Goal: Task Accomplishment & Management: Complete application form

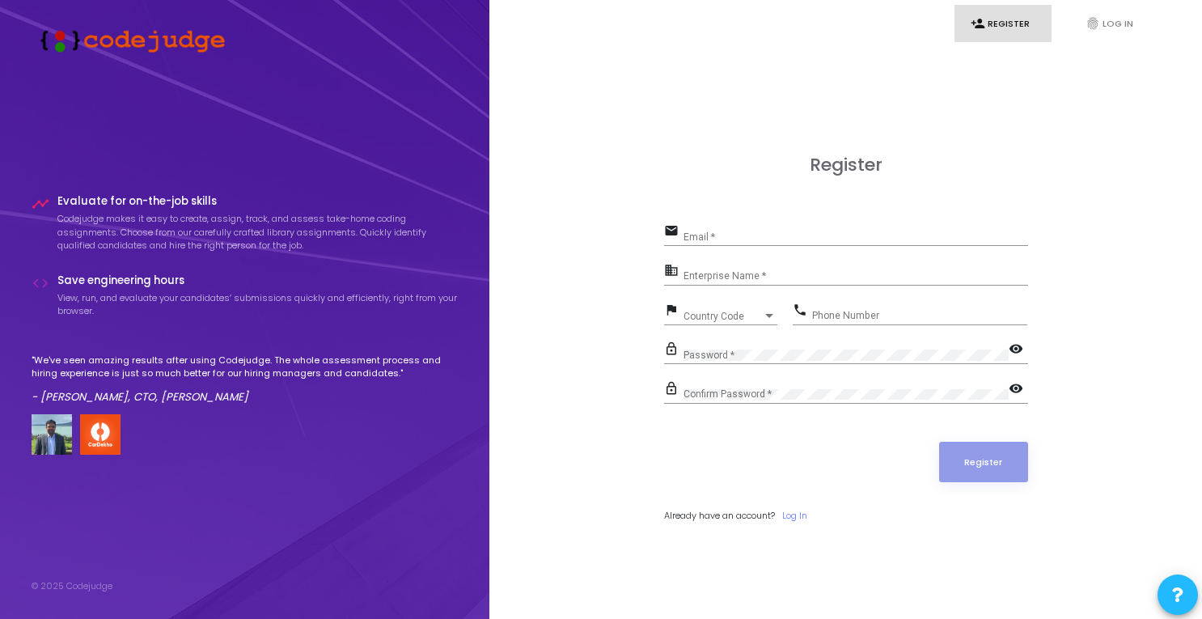
click at [757, 236] on input "Email *" at bounding box center [855, 236] width 345 height 11
type input "[EMAIL_ADDRESS][DOMAIN_NAME]"
click at [760, 276] on input "Enterprise Name *" at bounding box center [855, 276] width 345 height 11
click at [780, 188] on div "Register email [EMAIL_ADDRESS][DOMAIN_NAME] Email * business Enterprise Name * …" at bounding box center [846, 356] width 364 height 404
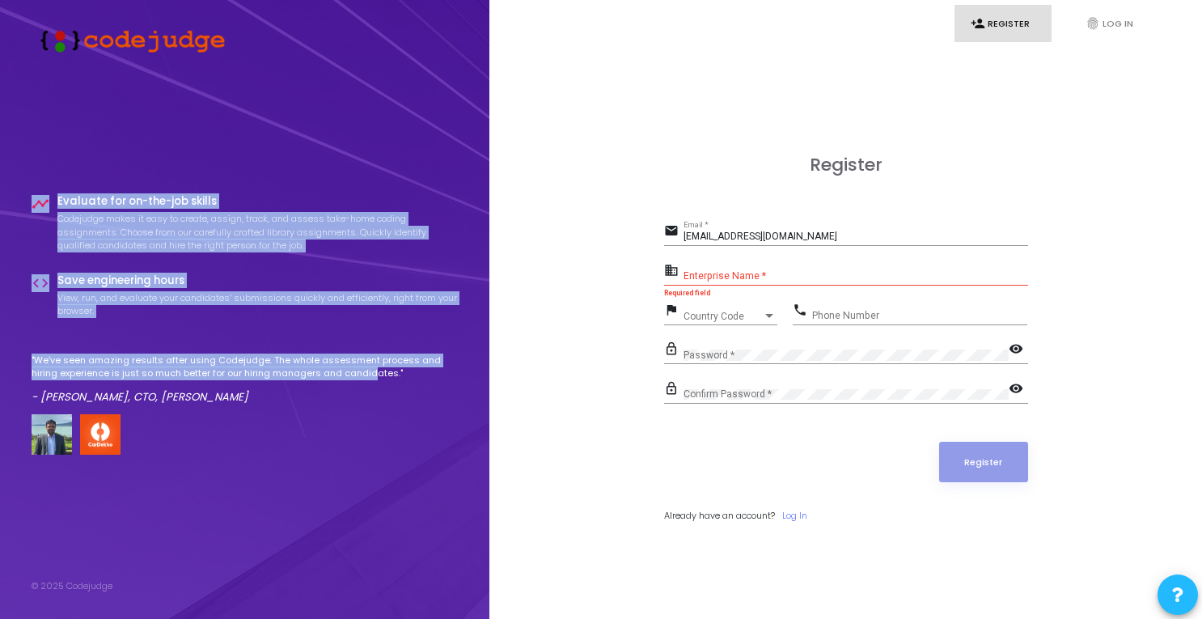
drag, startPoint x: 47, startPoint y: 192, endPoint x: 338, endPoint y: 374, distance: 343.8
click at [338, 374] on div "timeline Evaluate for on-the-job skills Codejudge makes it easy to create, assi…" at bounding box center [245, 328] width 427 height 313
click at [338, 376] on p ""We've seen amazing results after using Codejudge. The whole assessment process…" at bounding box center [245, 366] width 427 height 27
click at [383, 298] on p "View, run, and evaluate your candidates’ submissions quickly and efficiently, r…" at bounding box center [257, 304] width 401 height 27
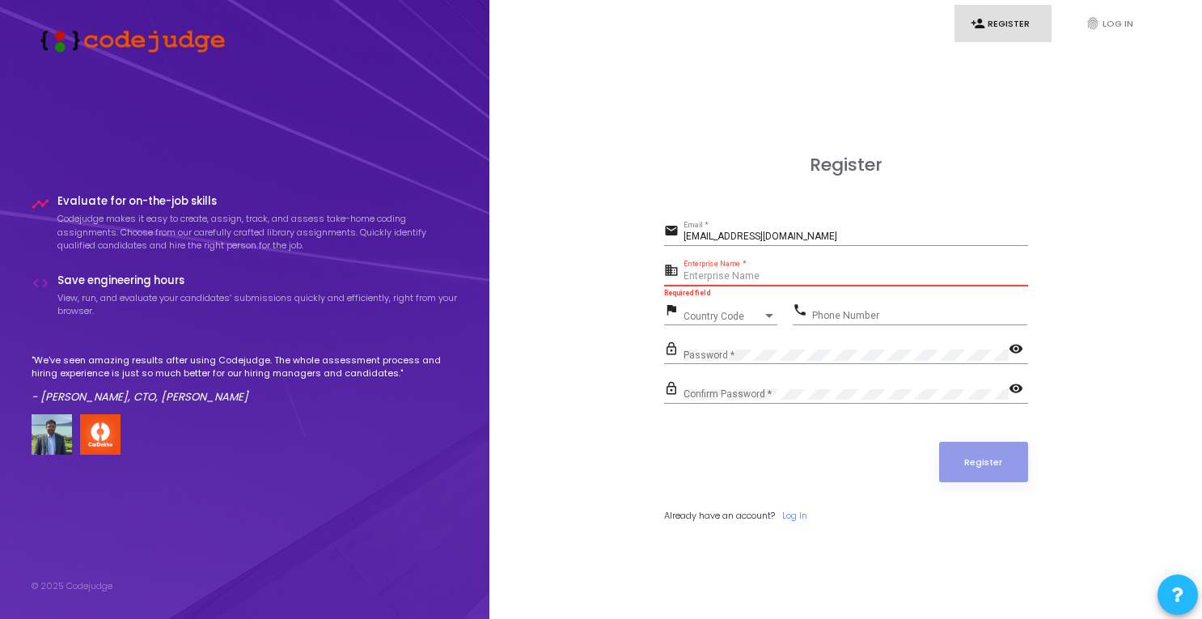
click at [713, 279] on input "Enterprise Name *" at bounding box center [855, 276] width 345 height 11
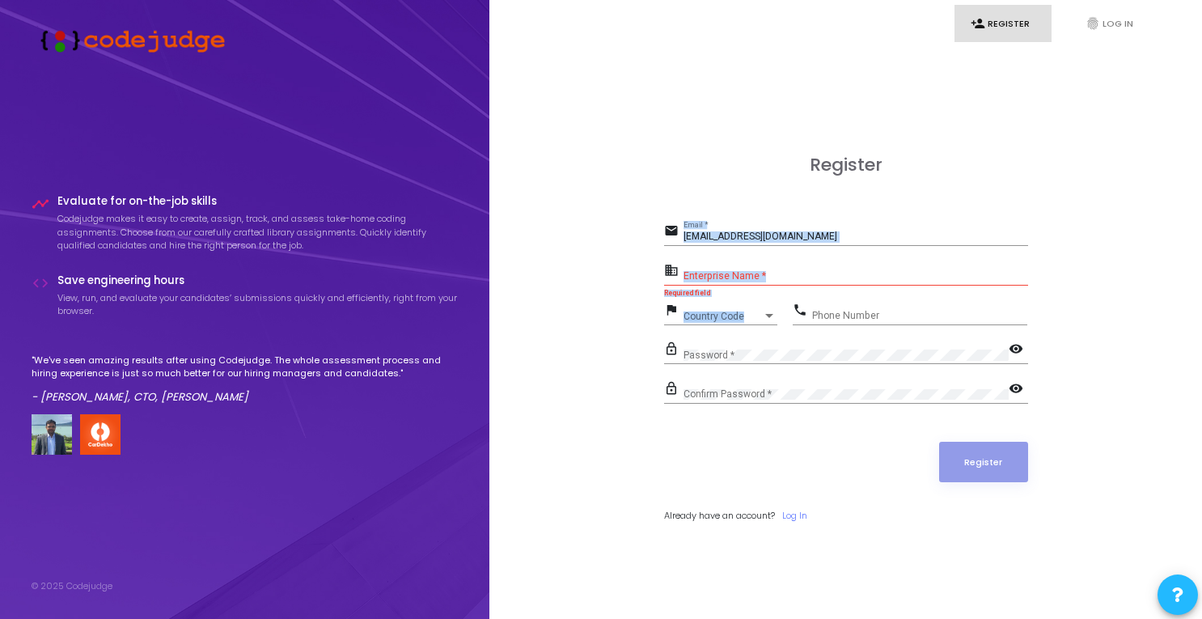
drag, startPoint x: 641, startPoint y: 197, endPoint x: 838, endPoint y: 307, distance: 225.6
click at [838, 307] on div "Register email [EMAIL_ADDRESS][DOMAIN_NAME] Email * business Enterprise Name * …" at bounding box center [845, 356] width 677 height 619
click at [620, 180] on div "Register email [EMAIL_ADDRESS][DOMAIN_NAME] Email * business Enterprise Name * …" at bounding box center [845, 356] width 677 height 619
click at [789, 285] on div "Enterprise Name *" at bounding box center [855, 272] width 345 height 25
drag, startPoint x: 665, startPoint y: 216, endPoint x: 756, endPoint y: 278, distance: 110.6
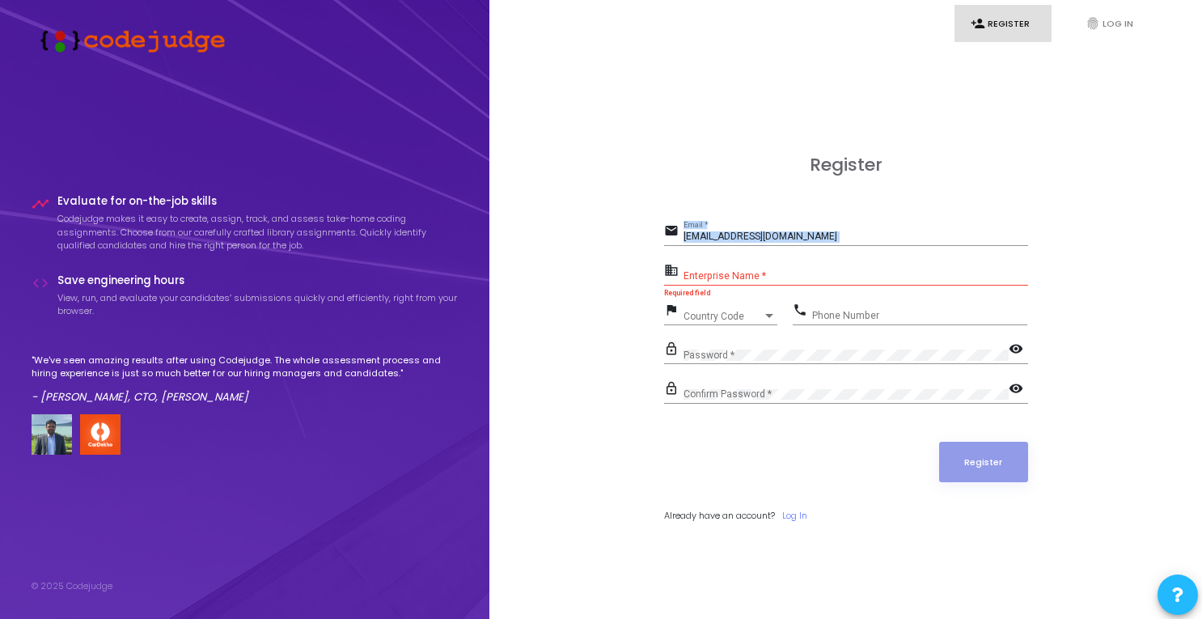
click at [756, 278] on div "Register email [EMAIL_ADDRESS][DOMAIN_NAME] Email * business Enterprise Name * …" at bounding box center [846, 356] width 364 height 404
click at [780, 275] on input "Enterprise Name *" at bounding box center [855, 276] width 345 height 11
drag, startPoint x: 767, startPoint y: 274, endPoint x: 704, endPoint y: 262, distance: 64.2
click at [704, 262] on div "Enterprise Name *" at bounding box center [855, 272] width 345 height 25
drag, startPoint x: 681, startPoint y: 261, endPoint x: 763, endPoint y: 261, distance: 82.5
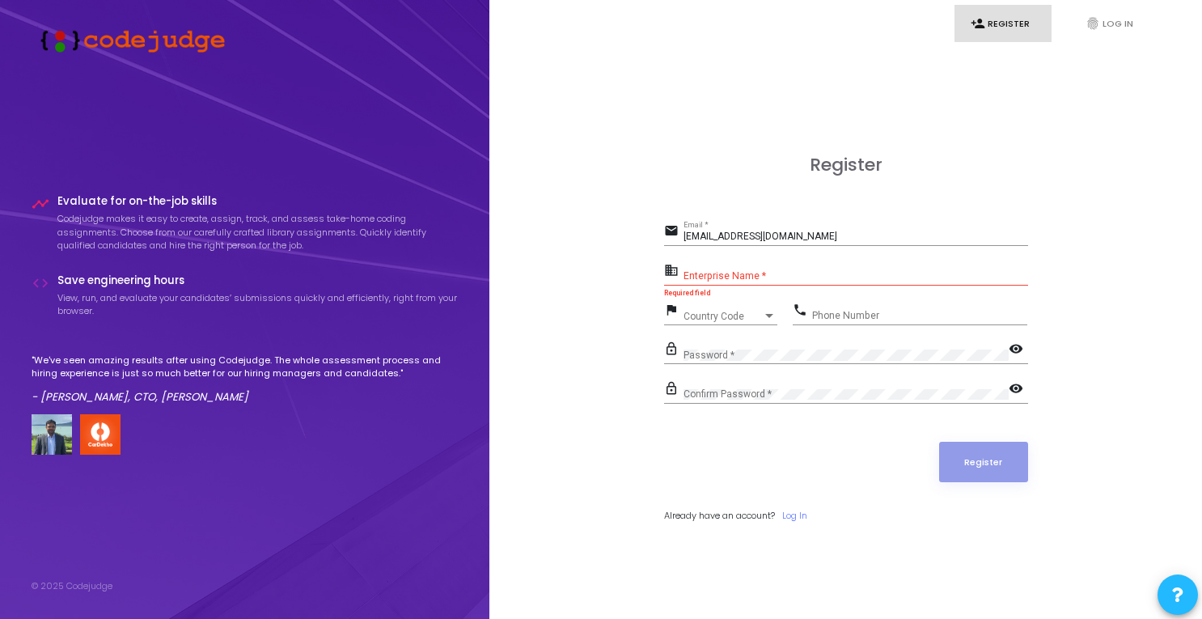
click at [763, 261] on div "business Enterprise Name *" at bounding box center [846, 273] width 364 height 26
drag, startPoint x: 760, startPoint y: 269, endPoint x: 738, endPoint y: 268, distance: 22.7
click at [738, 268] on div "Enterprise Name *" at bounding box center [855, 272] width 345 height 25
drag, startPoint x: 637, startPoint y: 172, endPoint x: 815, endPoint y: 289, distance: 212.7
click at [815, 289] on div "Register email [EMAIL_ADDRESS][DOMAIN_NAME] Email * business Enterprise Name * …" at bounding box center [845, 356] width 677 height 619
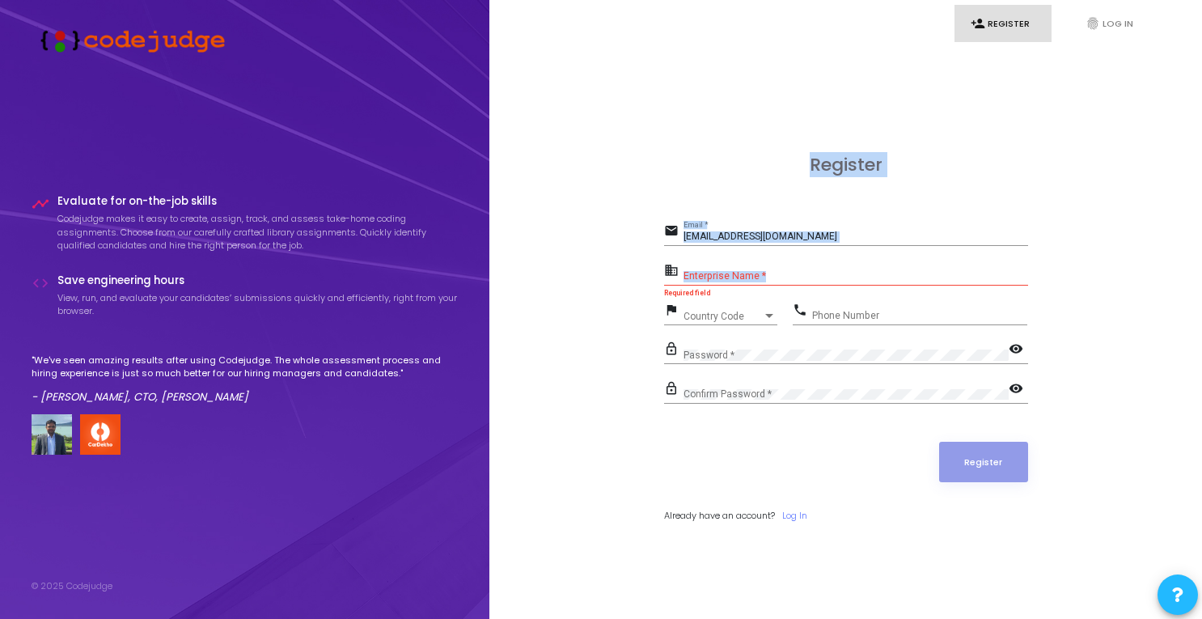
copy div "Register email Email * business Enterprise Name *"
click at [610, 171] on div "Register email [EMAIL_ADDRESS][DOMAIN_NAME] Email * business Enterprise Name * …" at bounding box center [845, 356] width 677 height 619
click at [749, 267] on div "Enterprise Name *" at bounding box center [855, 272] width 345 height 25
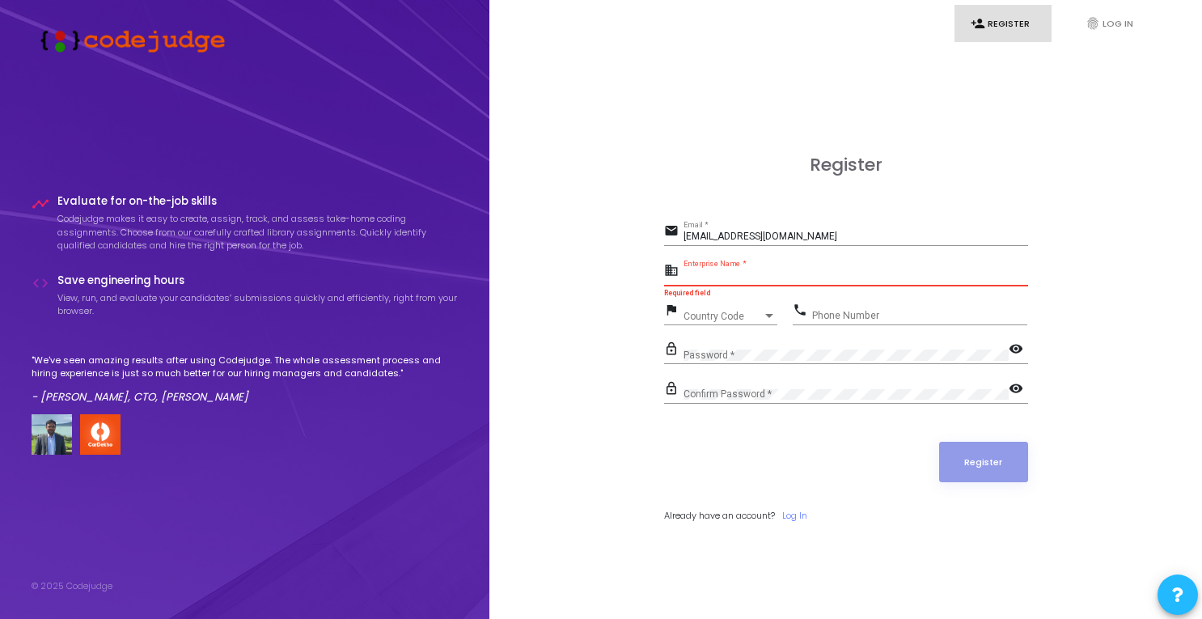
paste input "[PERSON_NAME]"
type input "[PERSON_NAME]"
click at [710, 321] on div "Country Code Country Code" at bounding box center [730, 312] width 94 height 25
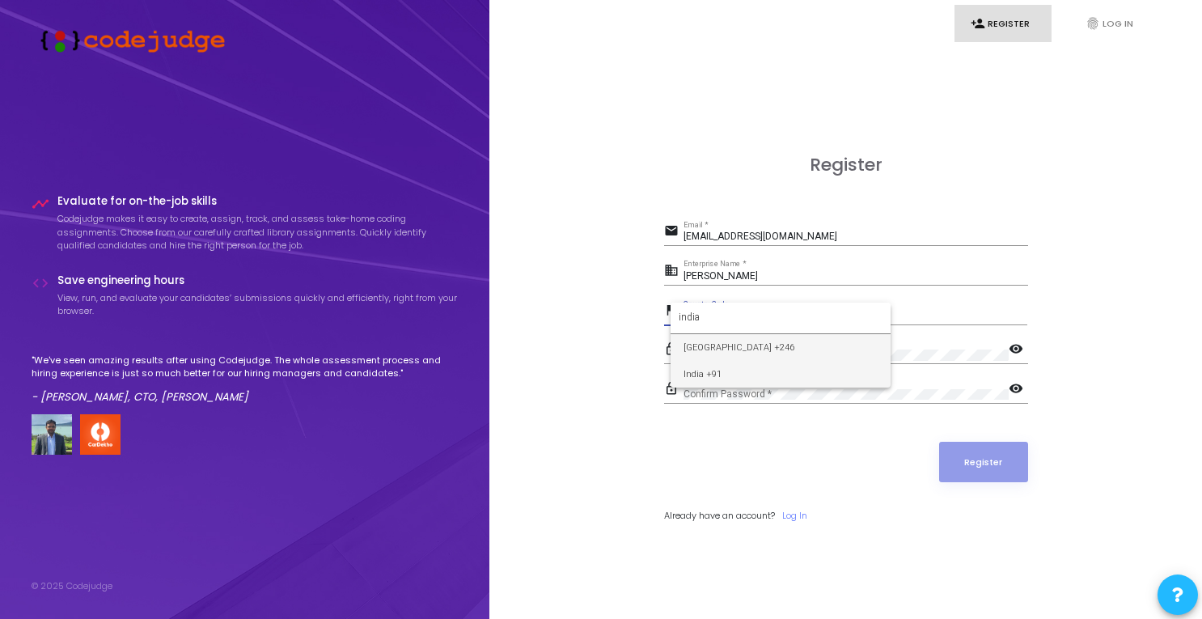
type input "india"
click at [734, 366] on span "India +91" at bounding box center [780, 374] width 194 height 27
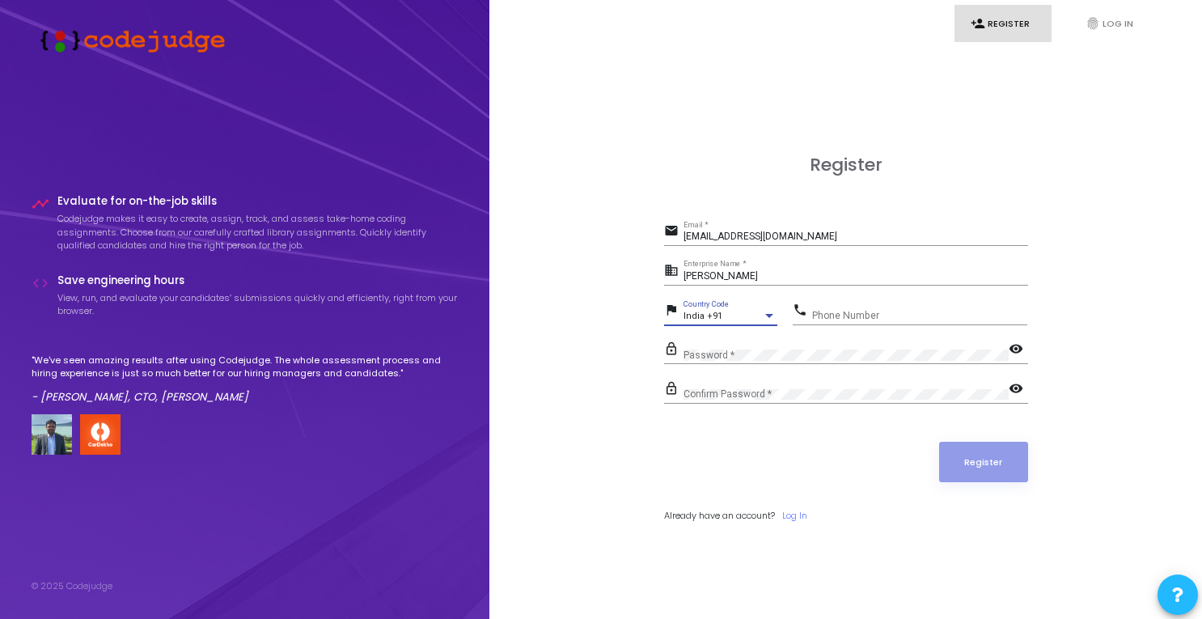
click at [846, 311] on input "Phone Number" at bounding box center [919, 315] width 215 height 11
type input "9798178521"
click at [1002, 470] on button "Register" at bounding box center [983, 462] width 89 height 40
